Goal: Find specific page/section: Find specific page/section

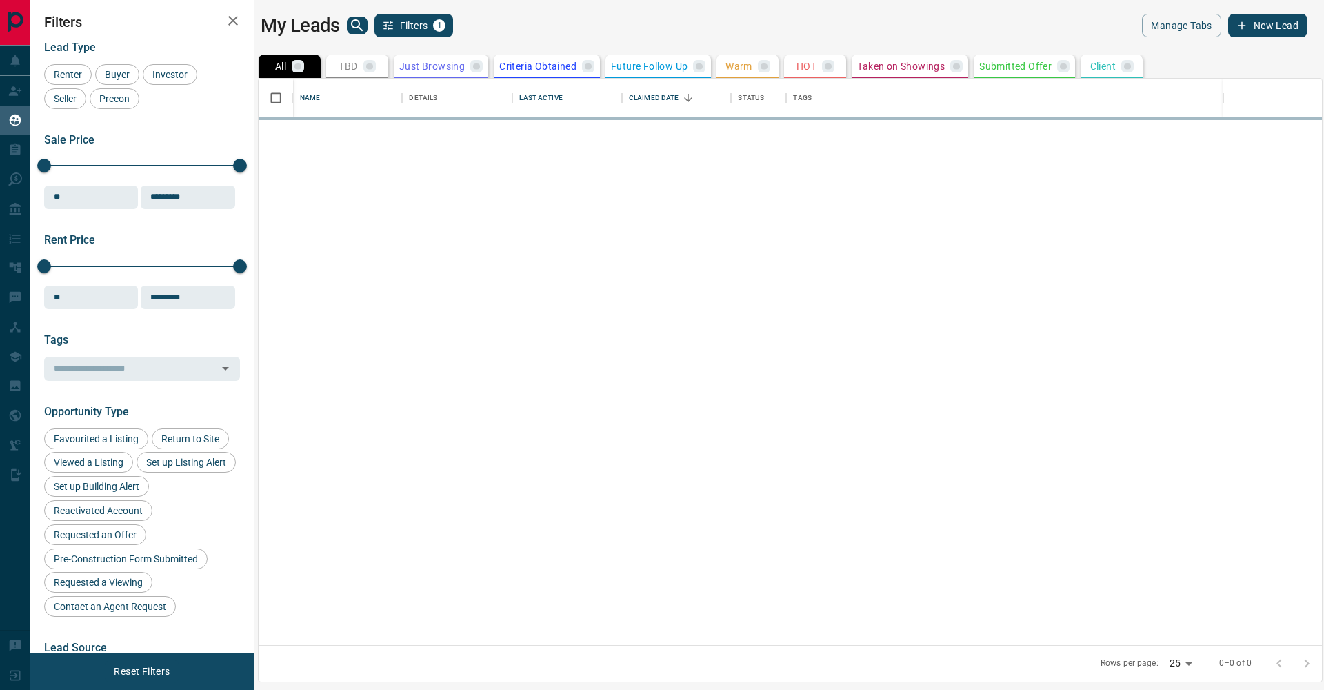
scroll to position [566, 1063]
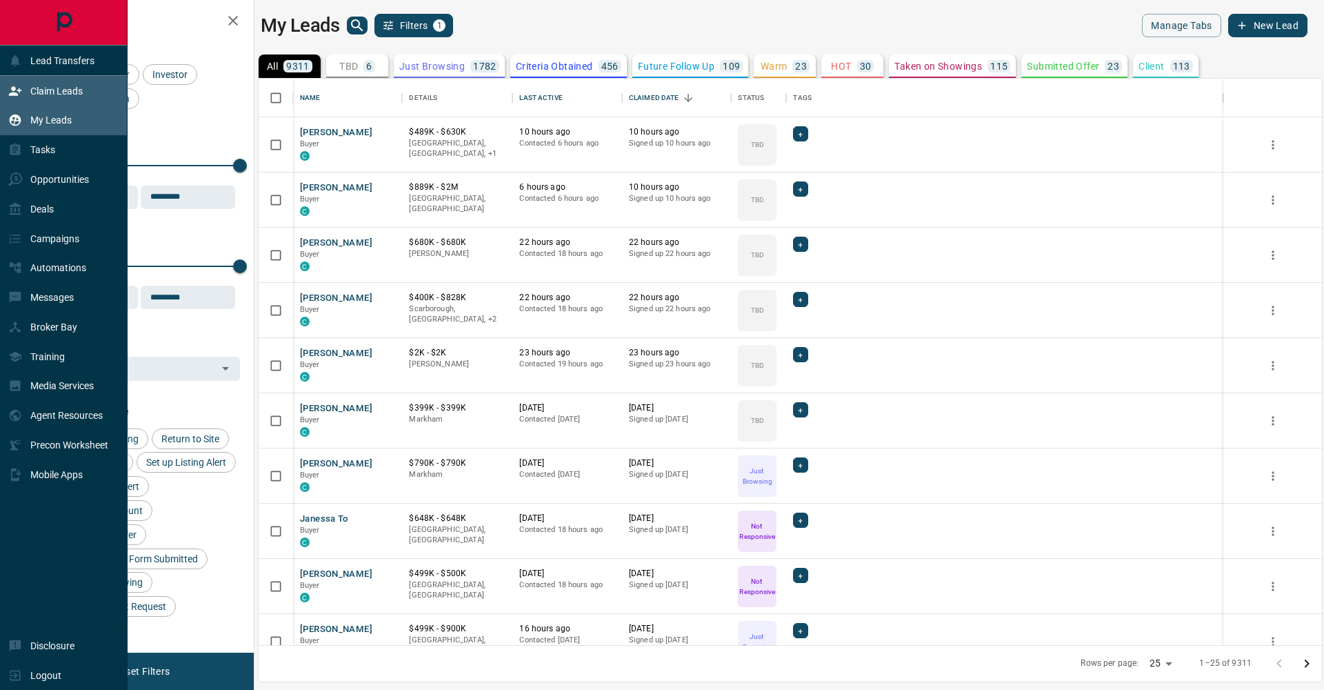
click at [12, 84] on icon at bounding box center [15, 91] width 14 height 14
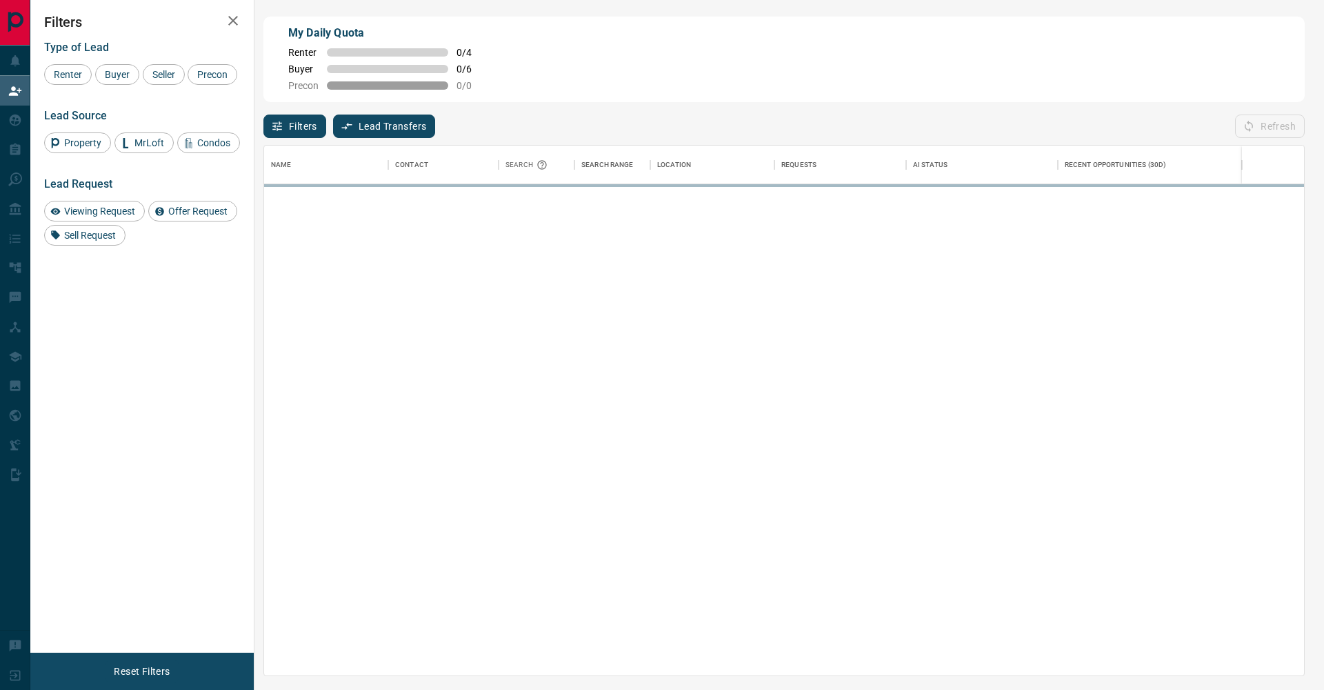
scroll to position [1, 1]
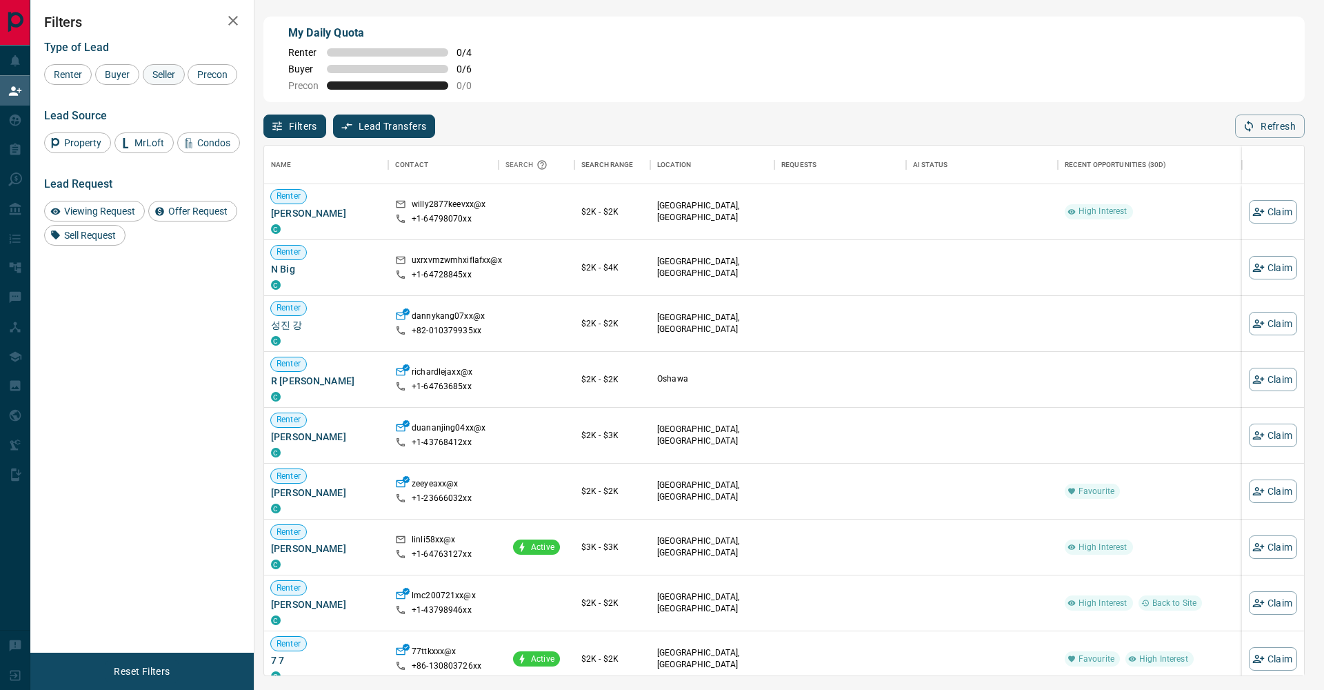
drag, startPoint x: 131, startPoint y: 81, endPoint x: 154, endPoint y: 81, distance: 23.5
click at [132, 81] on div "Buyer" at bounding box center [117, 74] width 44 height 21
click at [157, 81] on div "Seller" at bounding box center [164, 74] width 42 height 21
click at [192, 80] on span "Precon" at bounding box center [212, 74] width 40 height 11
click at [227, 21] on icon "button" at bounding box center [233, 20] width 17 height 17
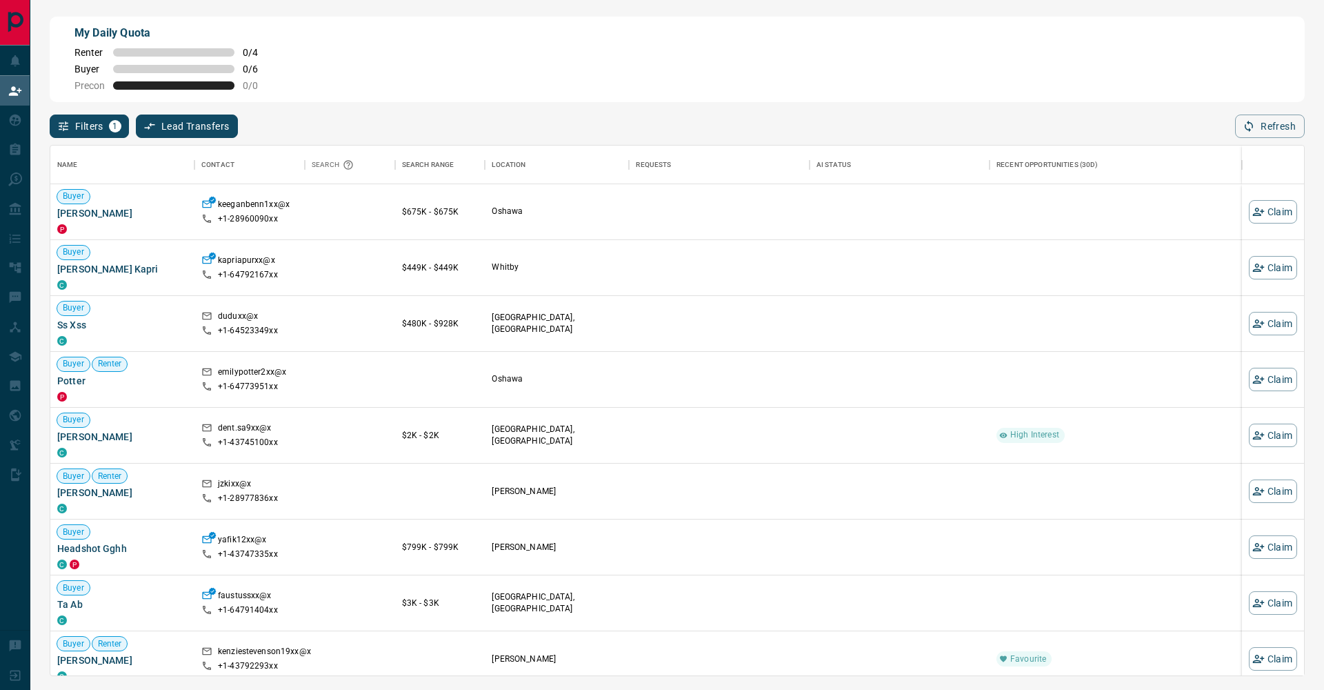
scroll to position [0, 0]
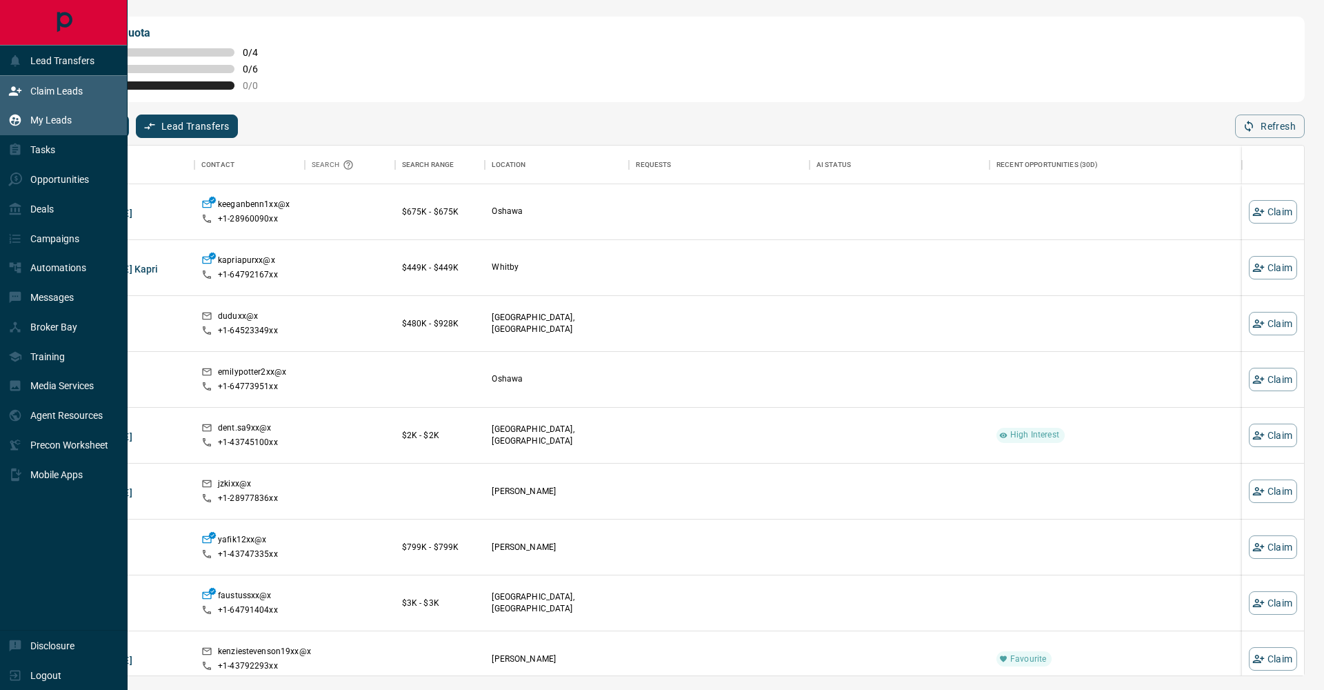
click at [28, 124] on div "My Leads" at bounding box center [39, 120] width 63 height 23
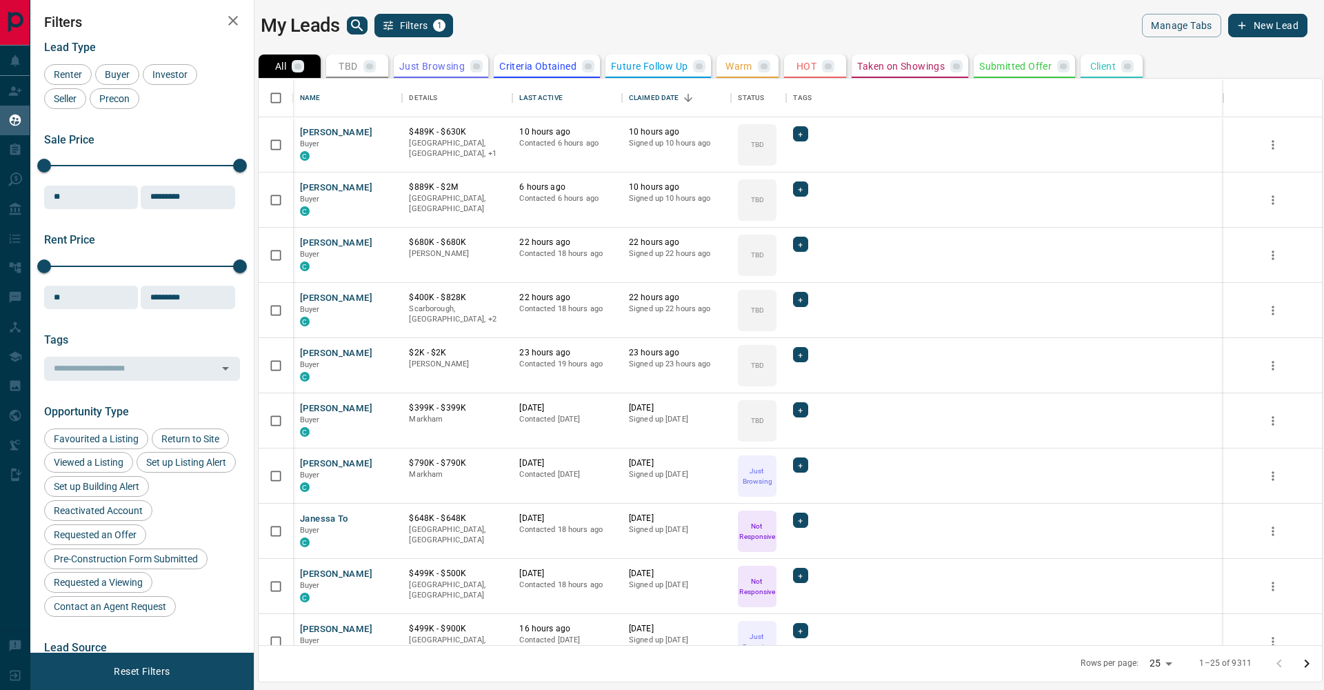
scroll to position [566, 1063]
click at [367, 27] on div "My Leads Filters 1" at bounding box center [522, 25] width 523 height 23
click at [363, 27] on icon "search button" at bounding box center [357, 25] width 17 height 17
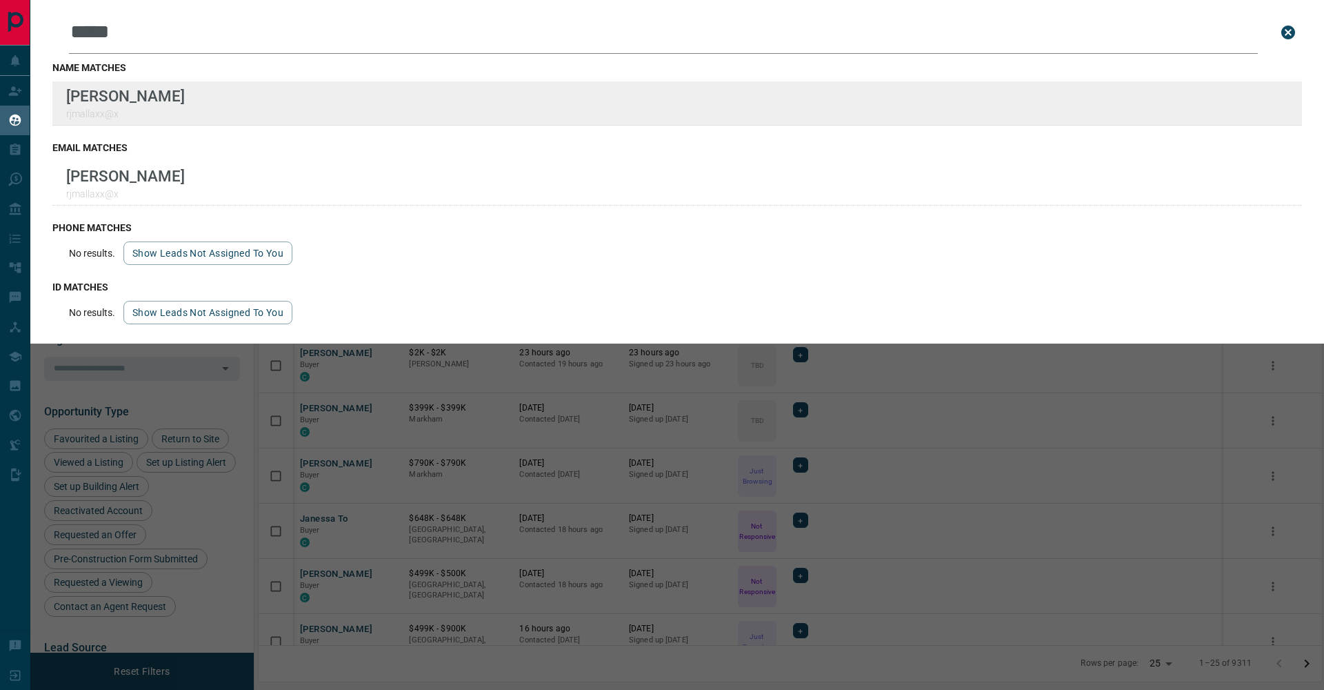
type input "*****"
